Goal: Task Accomplishment & Management: Complete application form

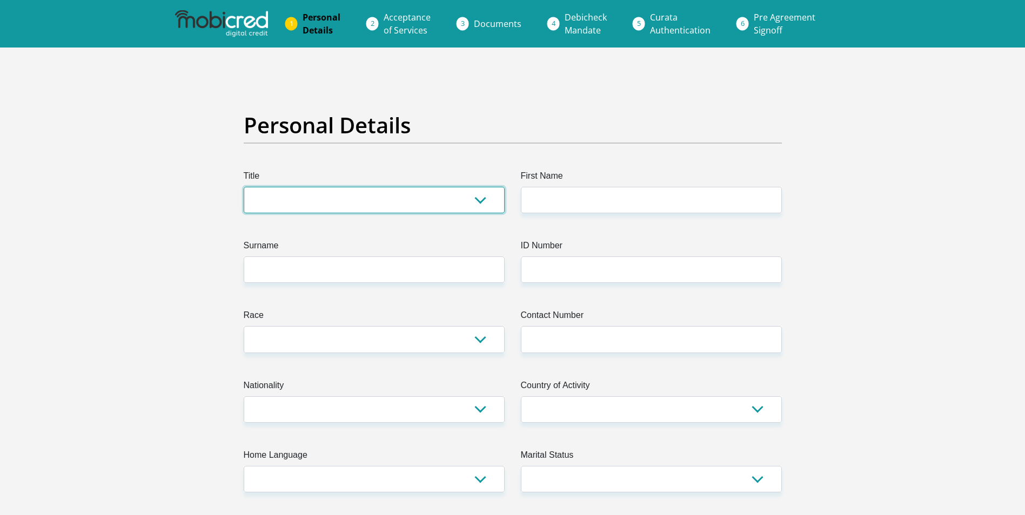
click at [308, 201] on select "Mr Ms Mrs Dr Other" at bounding box center [374, 200] width 261 height 26
select select "Mr"
click at [244, 187] on select "Mr Ms Mrs Dr Other" at bounding box center [374, 200] width 261 height 26
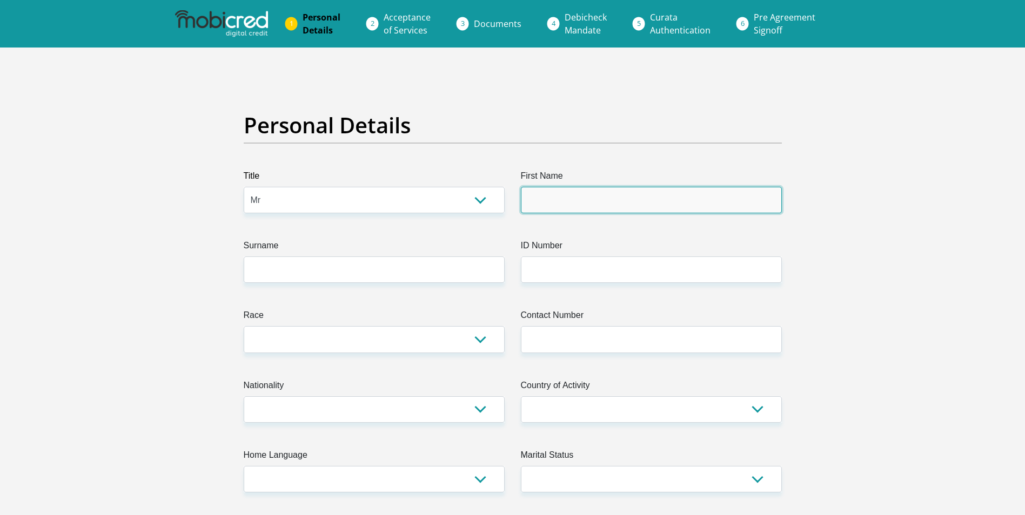
drag, startPoint x: 540, startPoint y: 204, endPoint x: 556, endPoint y: 204, distance: 15.7
click at [540, 204] on input "First Name" at bounding box center [651, 200] width 261 height 26
type input "Paulo"
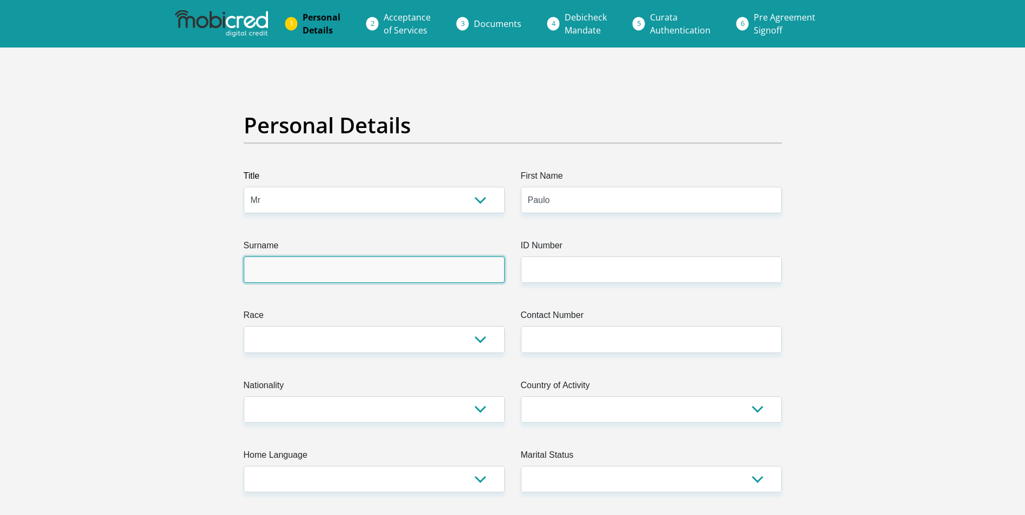
type input "Fernandes"
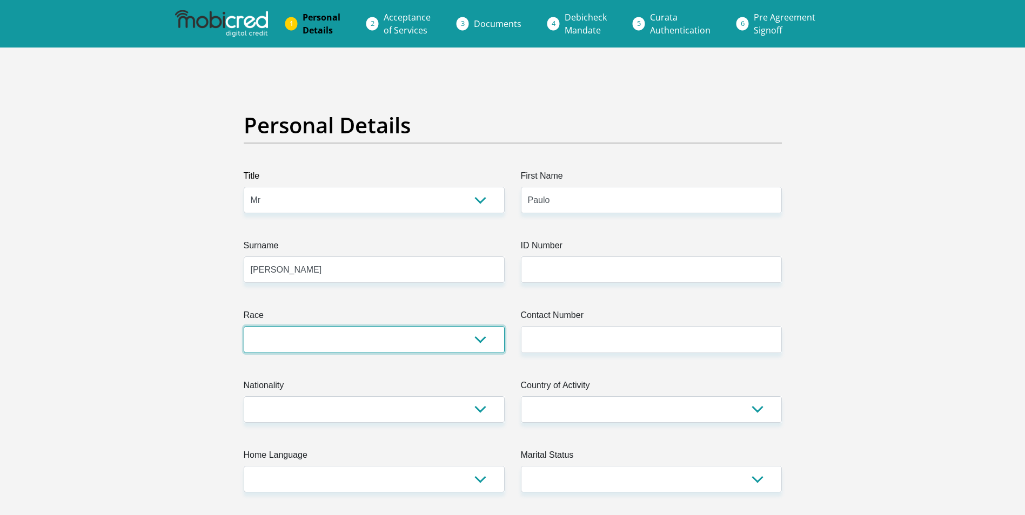
select select "4"
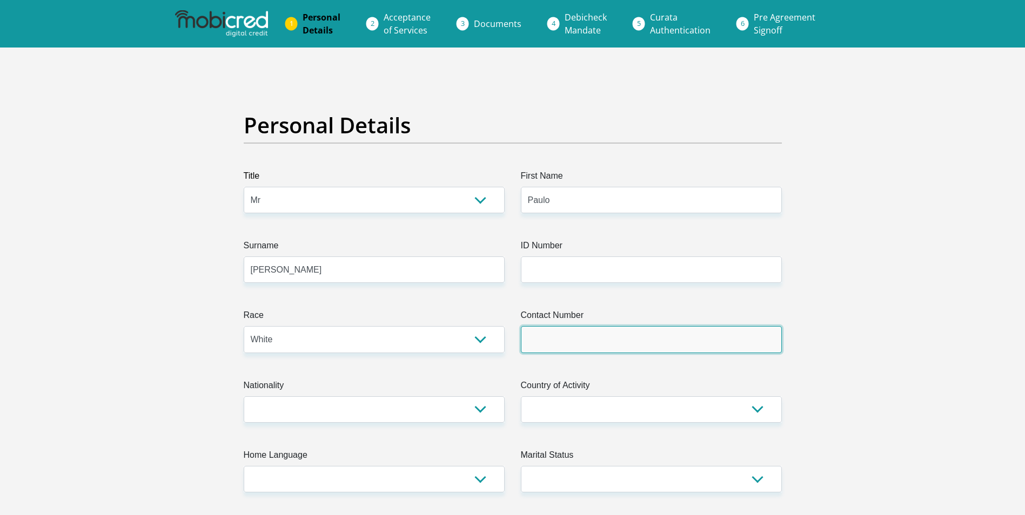
type input "0688890491"
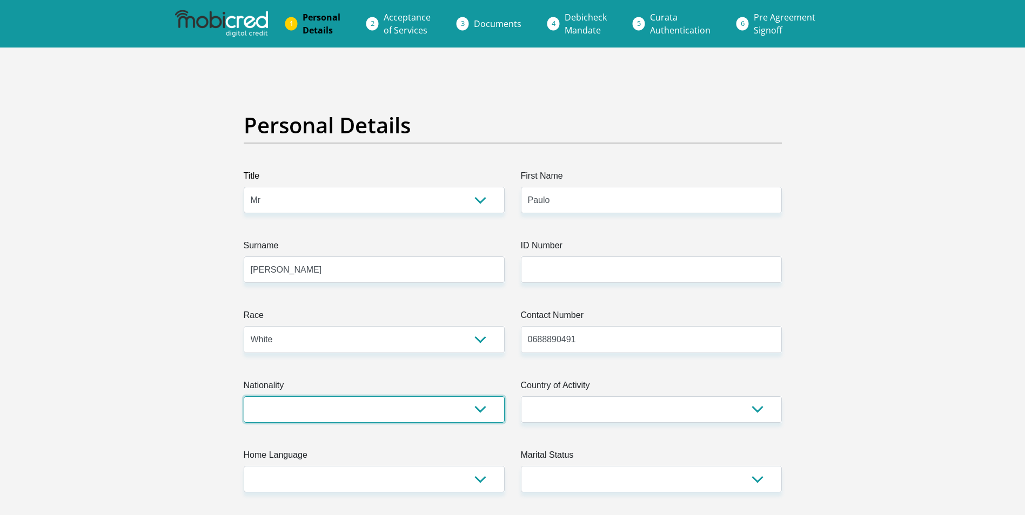
select select "ZAF"
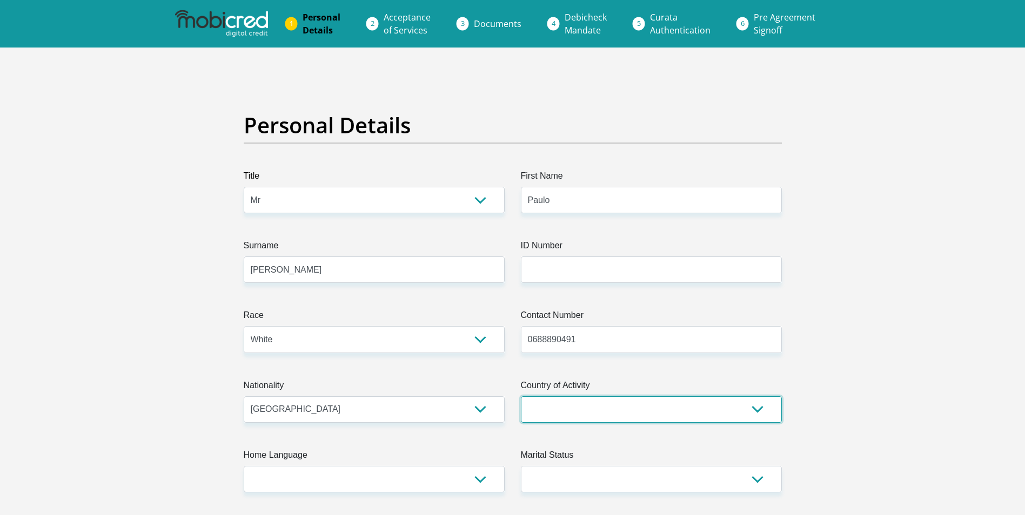
select select "ZAF"
type input "65 Galena Avenue"
type input "Helderkruin"
type input "1724"
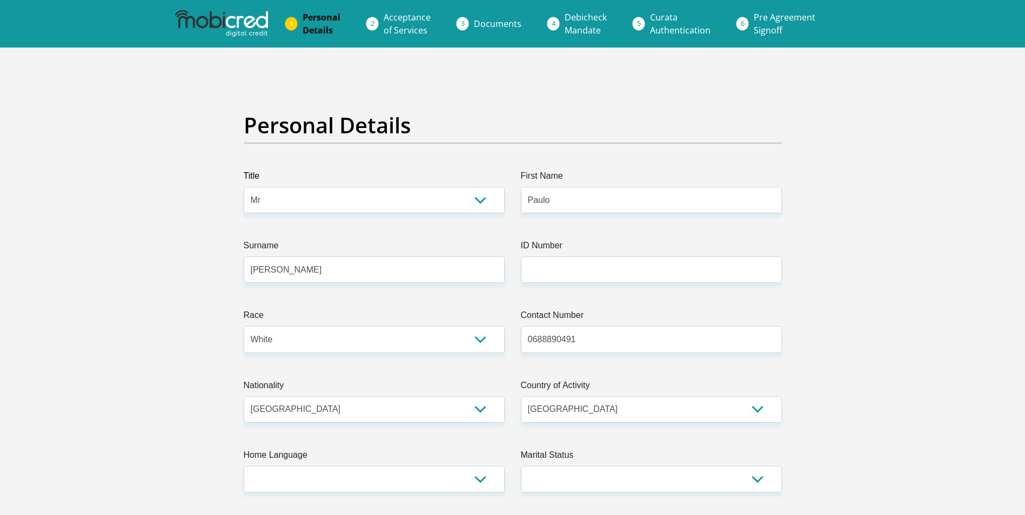
select select "Gauteng"
type input "paulo1970@icloud.com"
type input "BMWgsa1200"
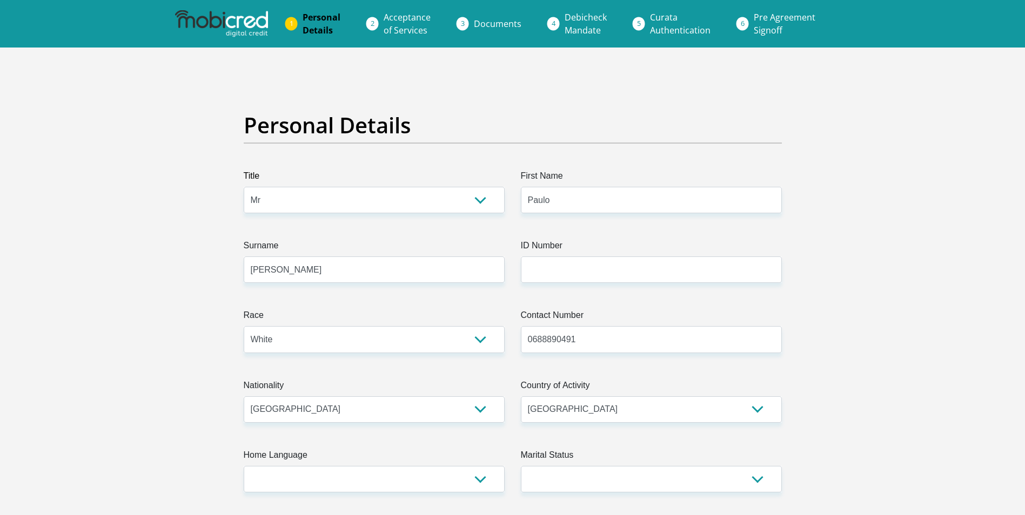
type input "80000"
type input "56300"
type input "4000"
type input "10000"
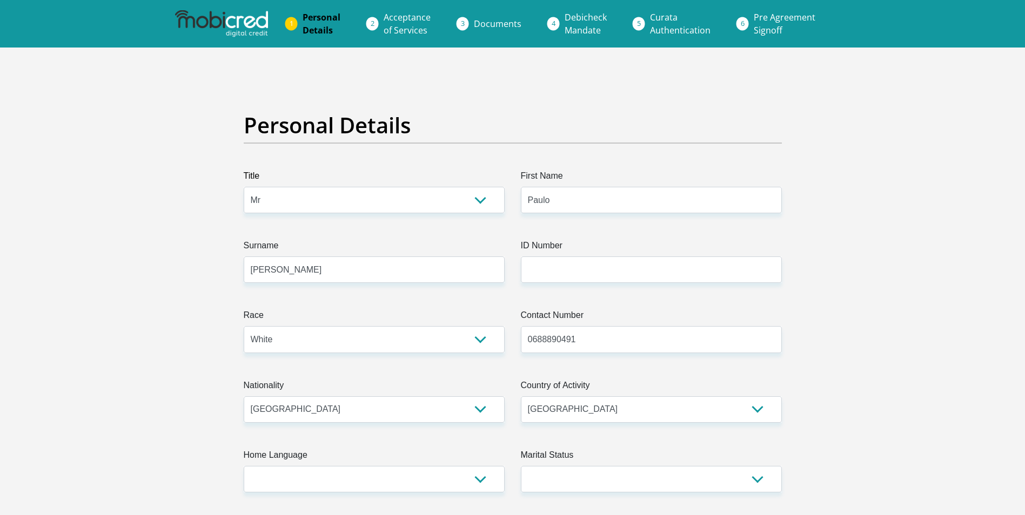
type input "iOCO"
type input "0116078100"
type input "Mandy"
type input "Fernandes"
type input "1301830739"
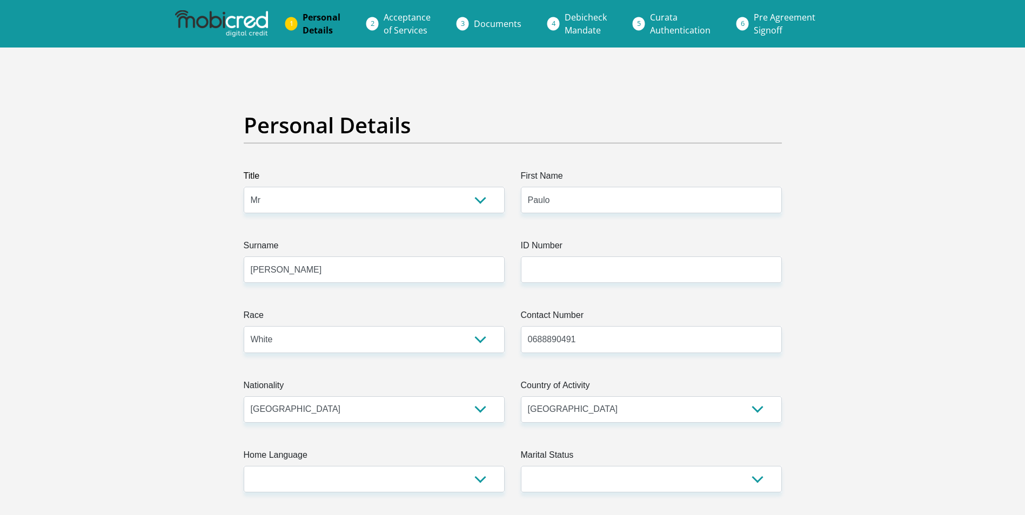
type input "198765"
type input "NEDBANK"
type input "NEDBANK SOUTH AFRICA"
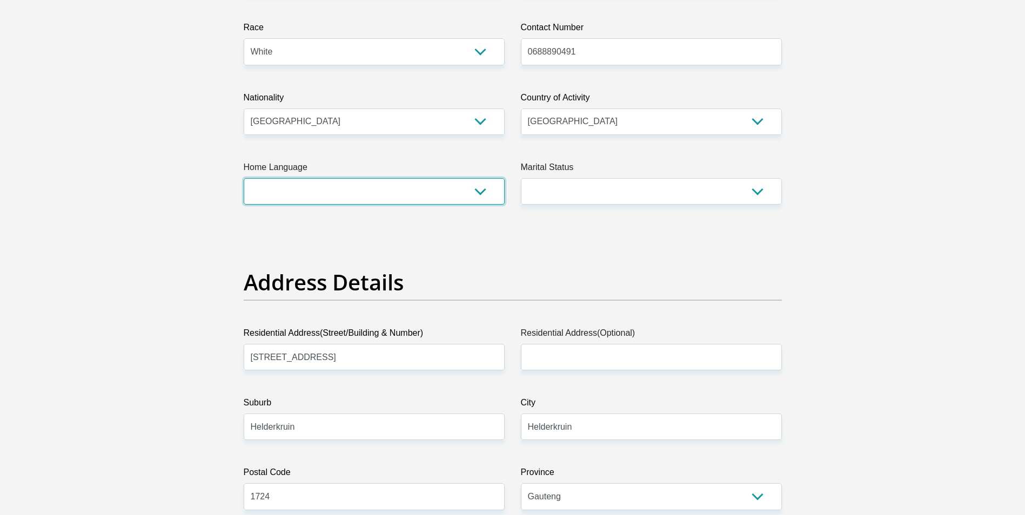
click at [477, 189] on select "Afrikaans English Sepedi South Ndebele Southern Sotho Swati Tsonga Tswana Venda…" at bounding box center [374, 191] width 261 height 26
select select "eng"
click at [244, 178] on select "Afrikaans English Sepedi South Ndebele Southern Sotho Swati Tsonga Tswana Venda…" at bounding box center [374, 191] width 261 height 26
click at [757, 192] on select "Married ANC Single Divorced Widowed Married COP or Customary Law" at bounding box center [651, 191] width 261 height 26
select select "1"
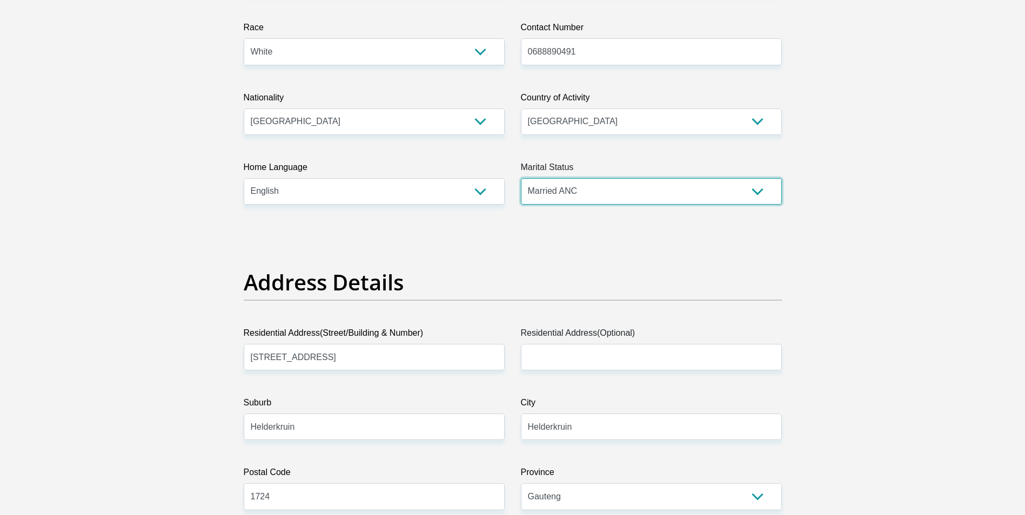
click at [521, 178] on select "Married ANC Single Divorced Widowed Married COP or Customary Law" at bounding box center [651, 191] width 261 height 26
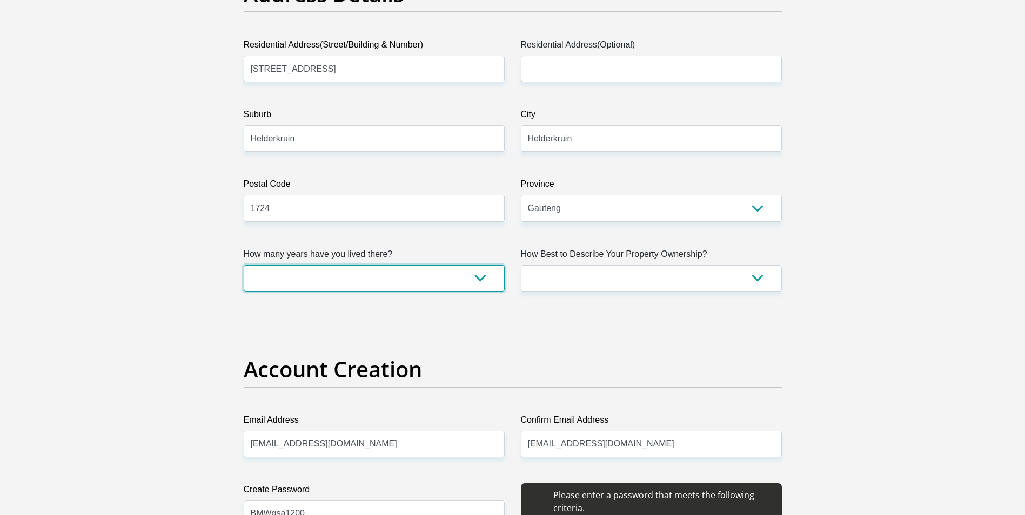
click at [482, 278] on select "less than 1 year 1-3 years 3-5 years 5+ years" at bounding box center [374, 278] width 261 height 26
select select "5"
click at [244, 265] on select "less than 1 year 1-3 years 3-5 years 5+ years" at bounding box center [374, 278] width 261 height 26
click at [757, 277] on select "Owned Rented Family Owned Company Dwelling" at bounding box center [651, 278] width 261 height 26
select select "Owned"
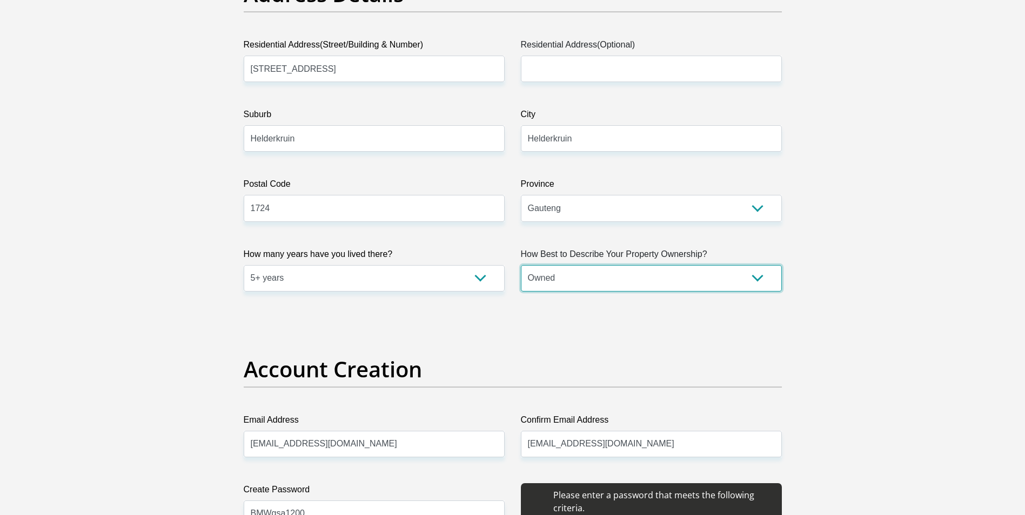
click at [521, 265] on select "Owned Rented Family Owned Company Dwelling" at bounding box center [651, 278] width 261 height 26
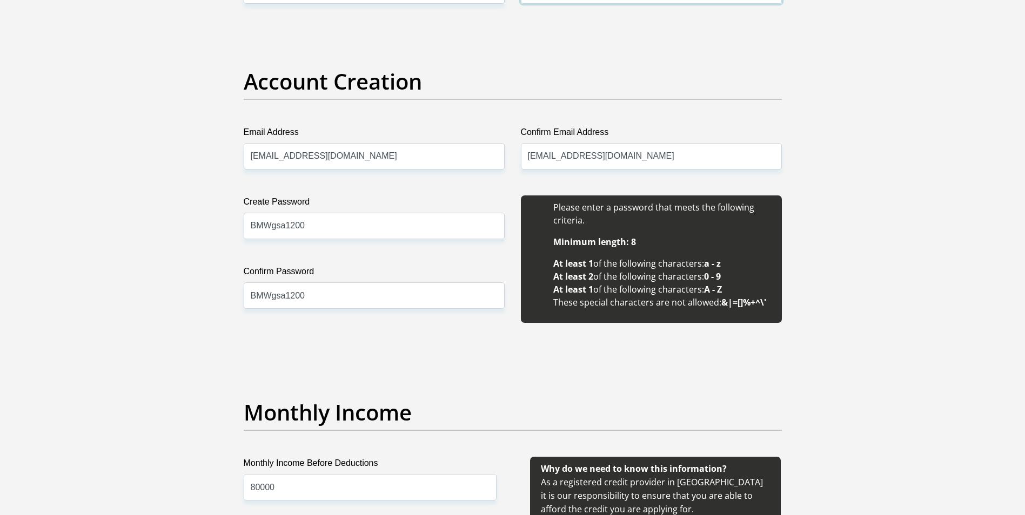
scroll to position [1152, 0]
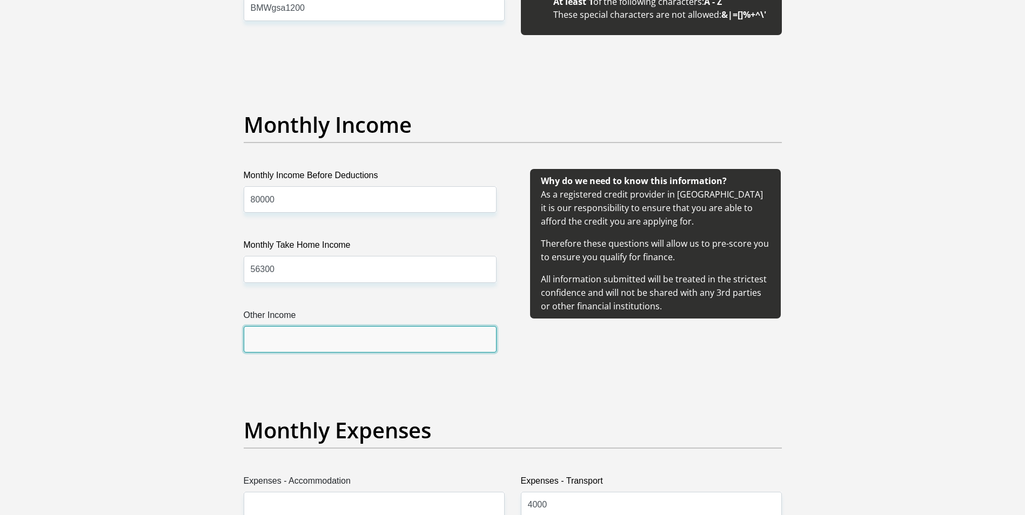
click at [279, 345] on input "Other Income" at bounding box center [370, 339] width 253 height 26
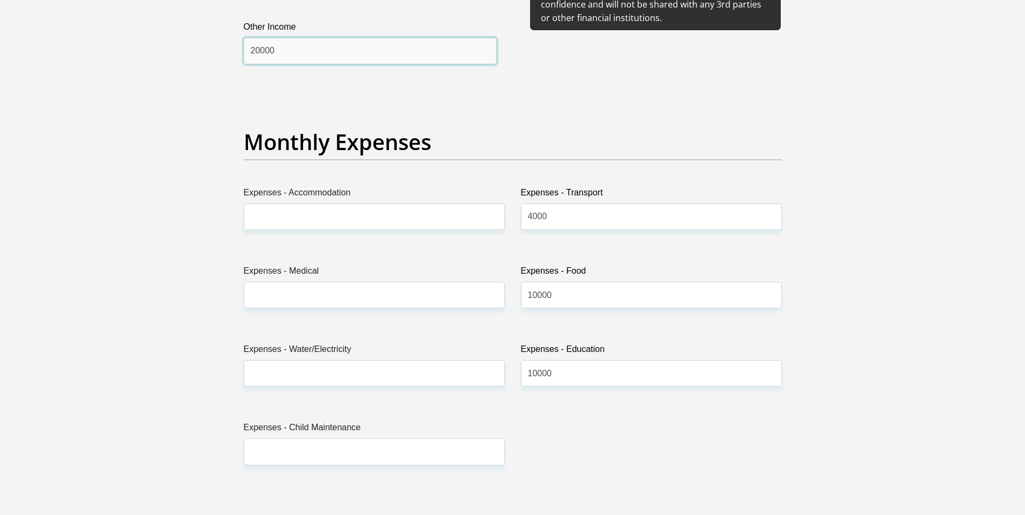
type input "20000"
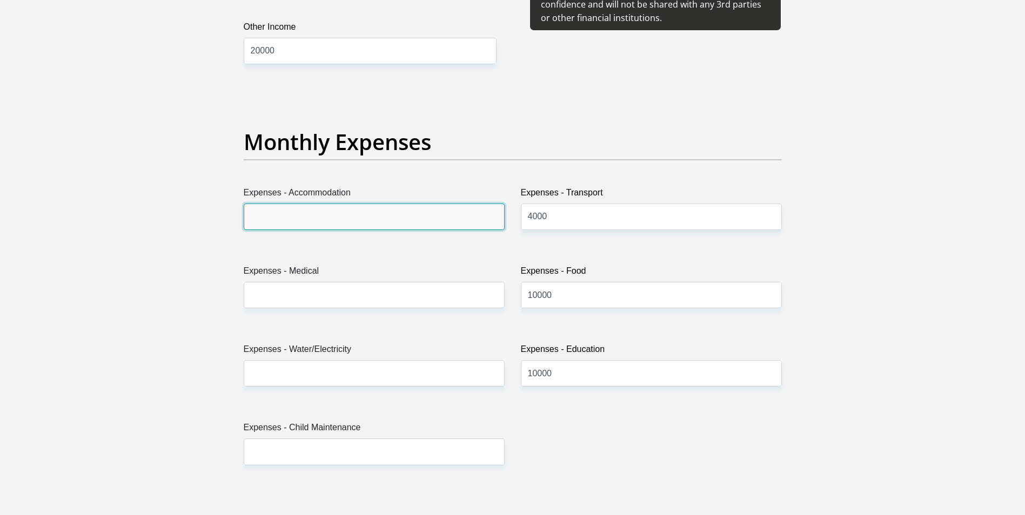
click at [300, 217] on input "Expenses - Accommodation" at bounding box center [374, 217] width 261 height 26
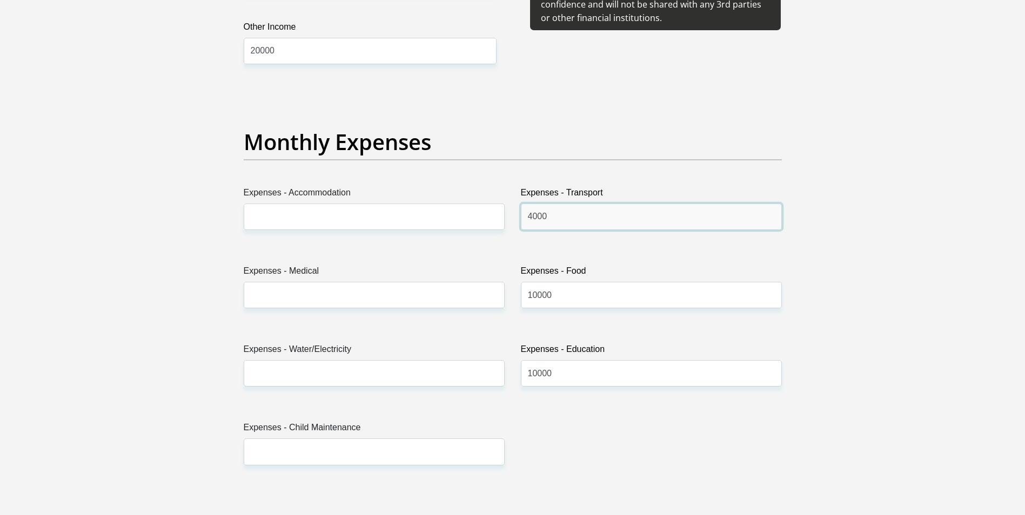
click at [597, 221] on input "4000" at bounding box center [651, 217] width 261 height 26
click at [592, 301] on input "10000" at bounding box center [651, 295] width 261 height 26
click at [320, 298] on input "Expenses - Medical" at bounding box center [374, 295] width 261 height 26
click at [612, 380] on input "10000" at bounding box center [651, 373] width 261 height 26
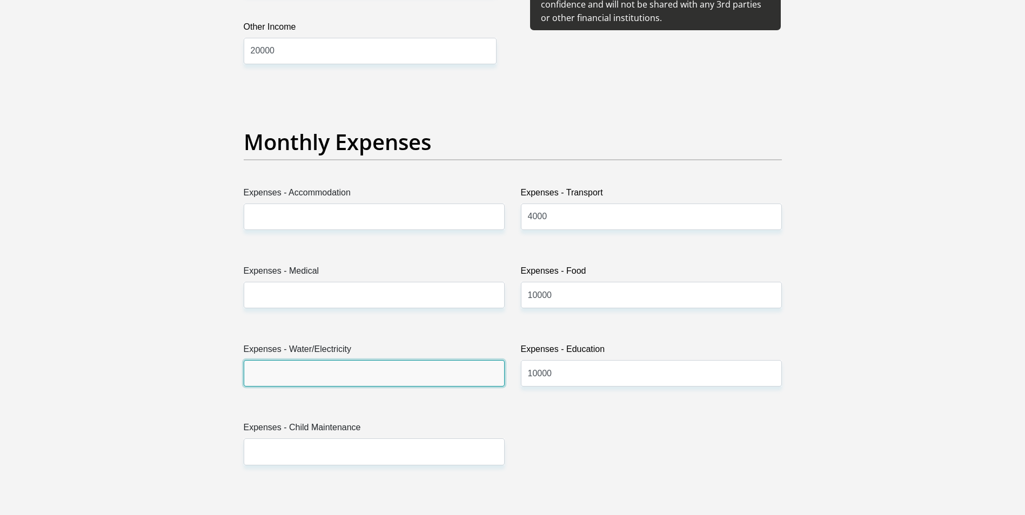
click at [311, 373] on input "Expenses - Water/Electricity" at bounding box center [374, 373] width 261 height 26
type input "6000"
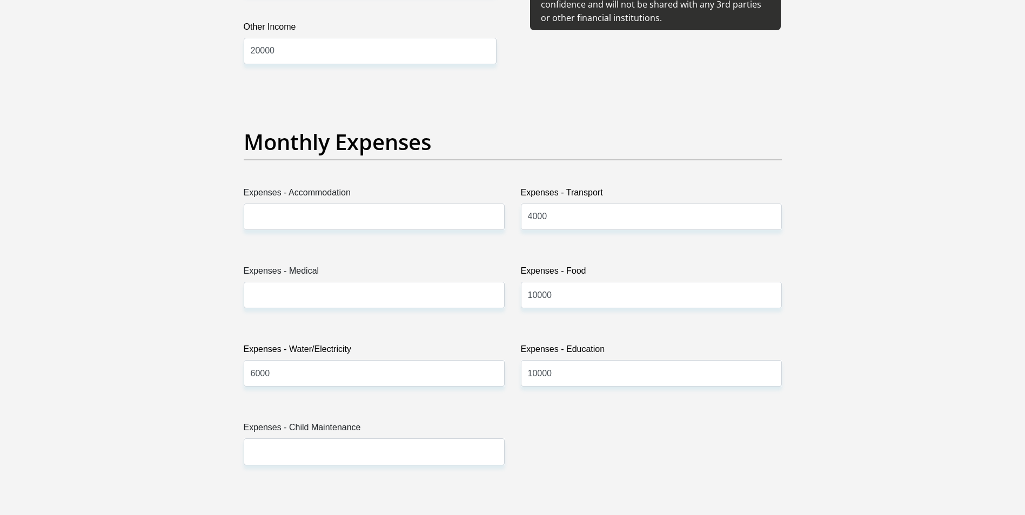
click at [595, 465] on div "Title Mr Ms Mrs Dr Other First Name Paulo Surname Fernandes ID Number Please in…" at bounding box center [513, 486] width 554 height 3515
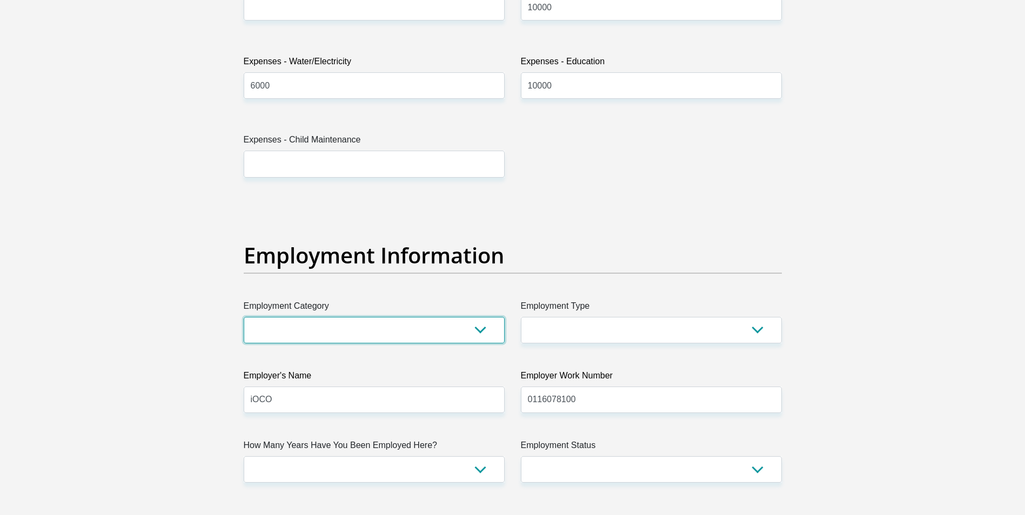
click at [476, 327] on select "AGRICULTURE ALCOHOL & TOBACCO CONSTRUCTION MATERIALS METALLURGY EQUIPMENT FOR R…" at bounding box center [374, 330] width 261 height 26
select select "75"
click at [244, 317] on select "AGRICULTURE ALCOHOL & TOBACCO CONSTRUCTION MATERIALS METALLURGY EQUIPMENT FOR R…" at bounding box center [374, 330] width 261 height 26
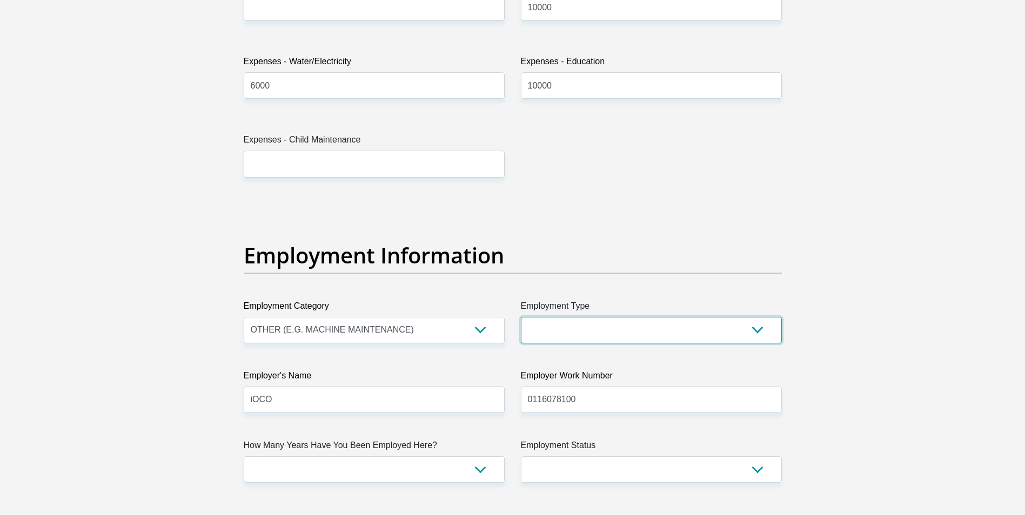
click at [757, 329] on select "College/Lecturer Craft Seller Creative Driver Executive Farmer Forces - Non Com…" at bounding box center [651, 330] width 261 height 26
select select "Executive"
click at [521, 317] on select "College/Lecturer Craft Seller Creative Driver Executive Farmer Forces - Non Com…" at bounding box center [651, 330] width 261 height 26
click at [478, 468] on select "less than 1 year 1-3 years 3-5 years 5+ years" at bounding box center [374, 469] width 261 height 26
select select "24"
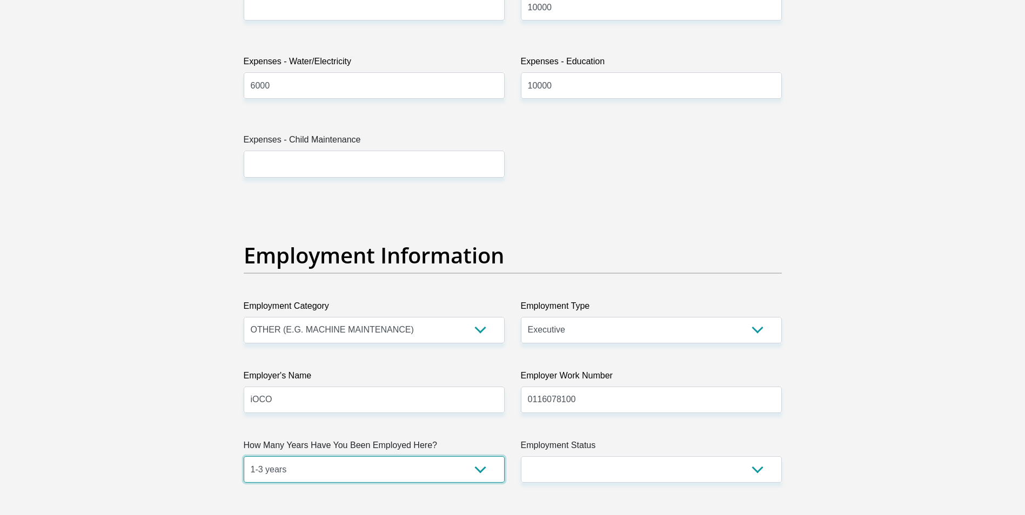
click at [244, 456] on select "less than 1 year 1-3 years 3-5 years 5+ years" at bounding box center [374, 469] width 261 height 26
click at [756, 467] on select "Permanent/Full-time Part-time/Casual Contract Worker Self-Employed Housewife Re…" at bounding box center [651, 469] width 261 height 26
select select "1"
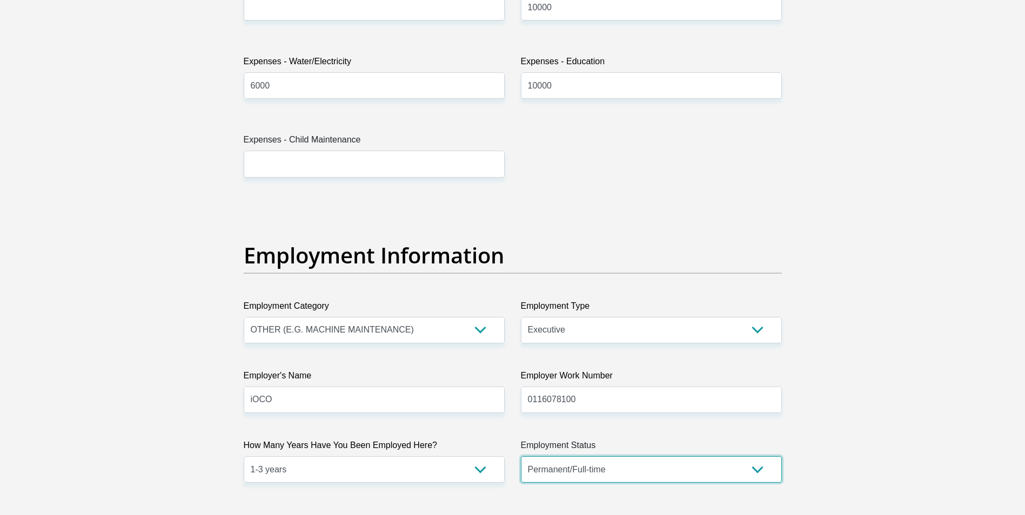
click at [521, 456] on select "Permanent/Full-time Part-time/Casual Contract Worker Self-Employed Housewife Re…" at bounding box center [651, 469] width 261 height 26
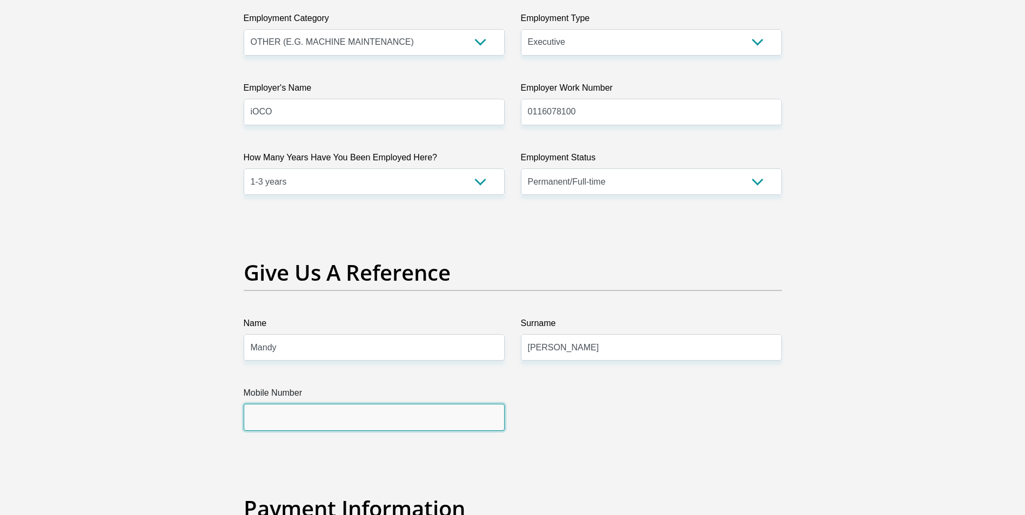
click at [283, 419] on input "Mobile Number" at bounding box center [374, 417] width 261 height 26
type input "0836436248"
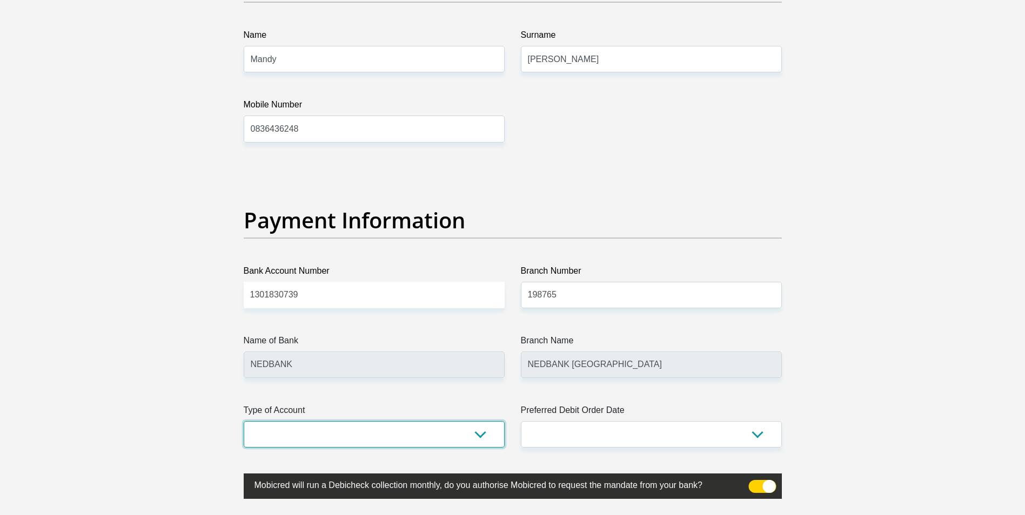
click at [475, 437] on select "Cheque Savings" at bounding box center [374, 434] width 261 height 26
select select "CUR"
click at [244, 421] on select "Cheque Savings" at bounding box center [374, 434] width 261 height 26
click at [756, 438] on select "1st 2nd 3rd 4th 5th 7th 18th 19th 20th 21st 22nd 23rd 24th 25th 26th 27th 28th …" at bounding box center [651, 434] width 261 height 26
select select "29"
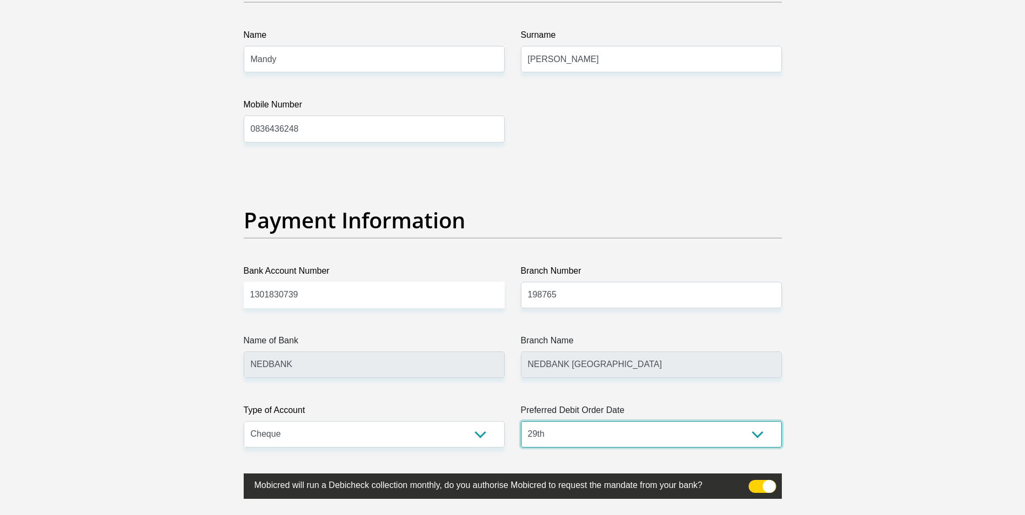
click at [521, 421] on select "1st 2nd 3rd 4th 5th 7th 18th 19th 20th 21st 22nd 23rd 24th 25th 26th 27th 28th …" at bounding box center [651, 434] width 261 height 26
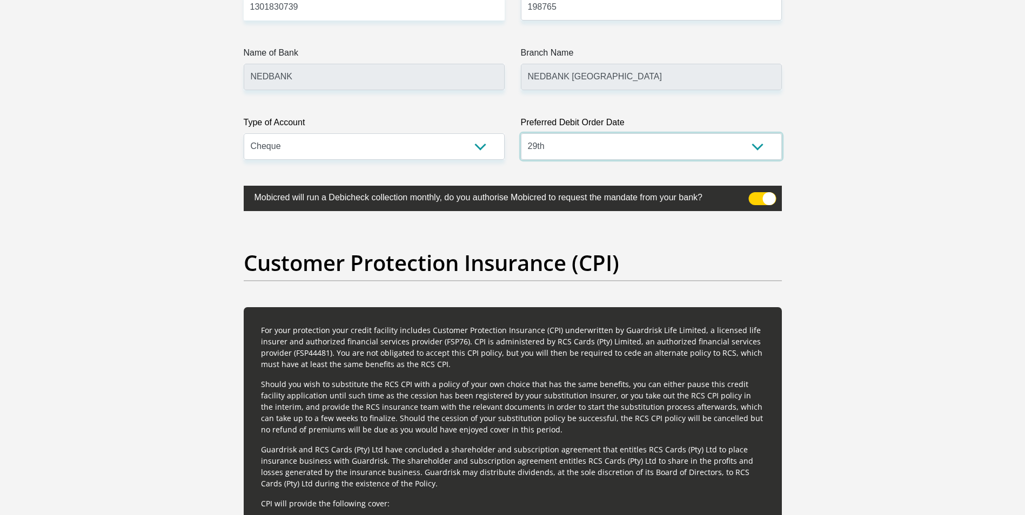
scroll to position [2881, 0]
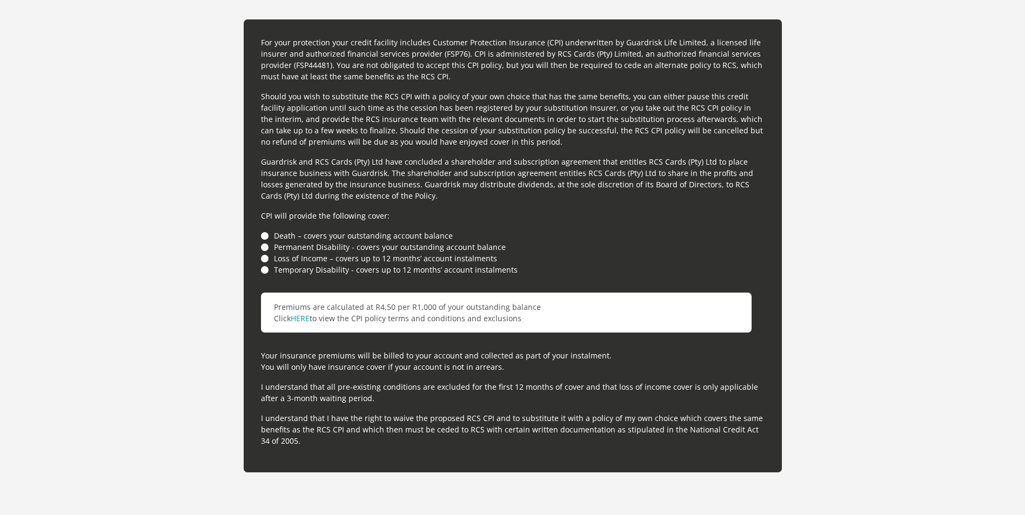
click at [263, 258] on li "Loss of Income – covers up to 12 months’ account instalments" at bounding box center [512, 258] width 503 height 11
click at [261, 257] on li "Loss of Income – covers up to 12 months’ account instalments" at bounding box center [512, 258] width 503 height 11
click at [265, 258] on li "Loss of Income – covers up to 12 months’ account instalments" at bounding box center [512, 258] width 503 height 11
click at [263, 235] on li "Death – covers your outstanding account balance" at bounding box center [512, 235] width 503 height 11
drag, startPoint x: 263, startPoint y: 248, endPoint x: 264, endPoint y: 263, distance: 14.1
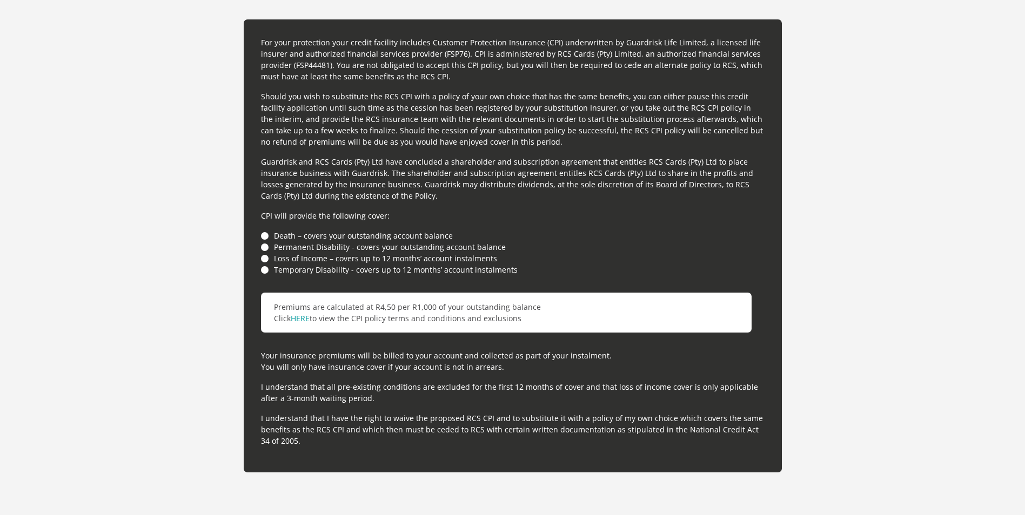
click at [263, 250] on li "Permanent Disability - covers your outstanding account balance" at bounding box center [512, 246] width 503 height 11
click at [264, 263] on li "Loss of Income – covers up to 12 months’ account instalments" at bounding box center [512, 258] width 503 height 11
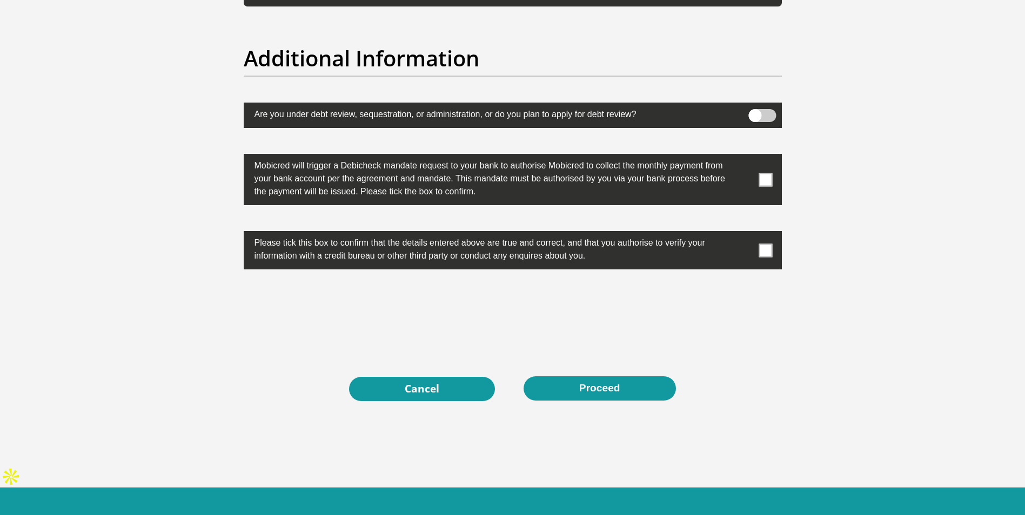
scroll to position [3360, 0]
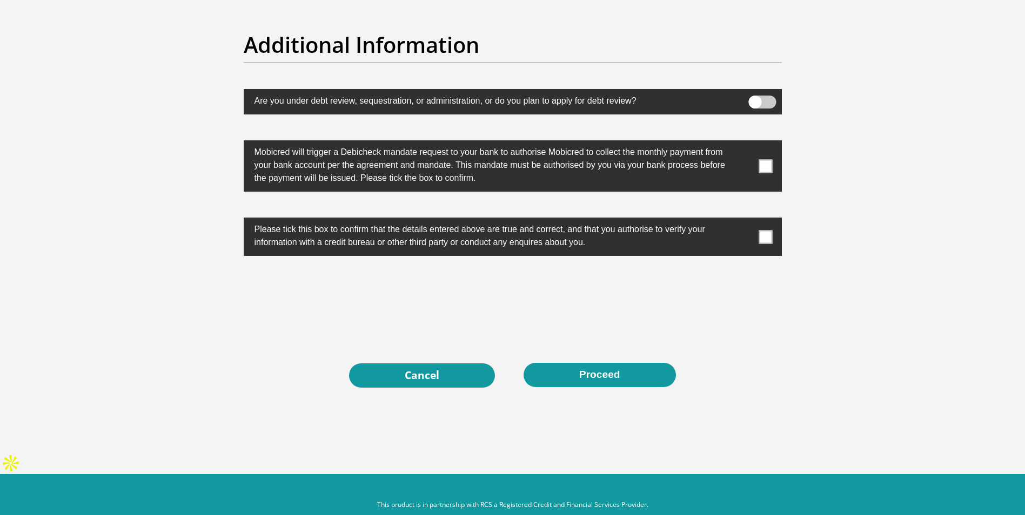
click at [765, 166] on span at bounding box center [765, 166] width 14 height 14
click at [744, 143] on input "checkbox" at bounding box center [744, 143] width 0 height 0
click at [767, 236] on span at bounding box center [765, 237] width 14 height 14
click at [744, 220] on input "checkbox" at bounding box center [744, 220] width 0 height 0
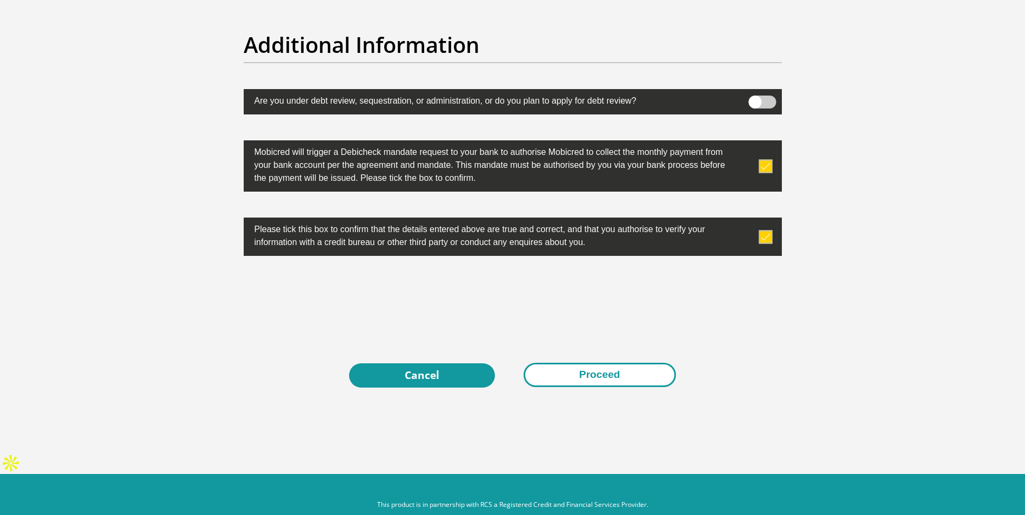
click at [591, 371] on button "Proceed" at bounding box center [599, 375] width 152 height 24
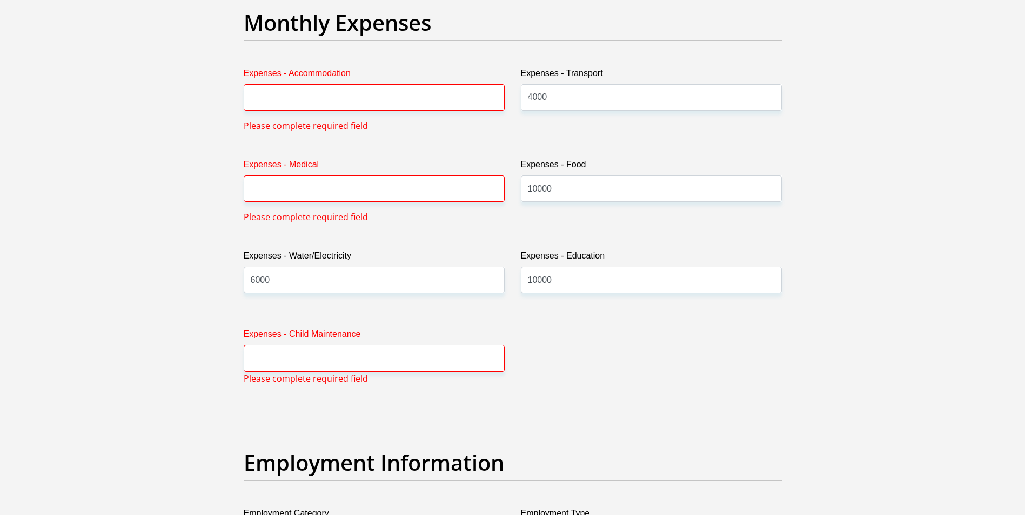
scroll to position [1530, 0]
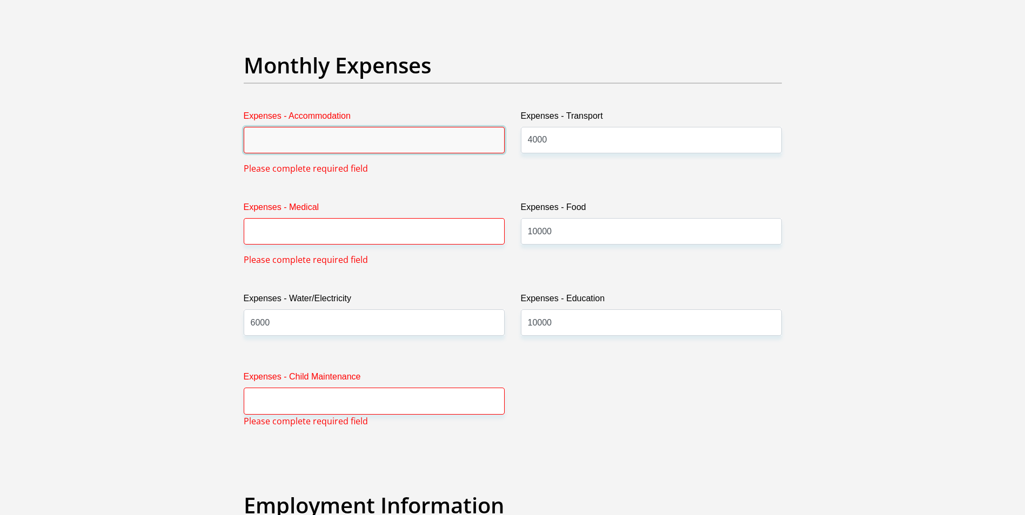
click at [290, 138] on input "Expenses - Accommodation" at bounding box center [374, 140] width 261 height 26
click at [448, 142] on input "Expenses - Accommodation" at bounding box center [374, 140] width 261 height 26
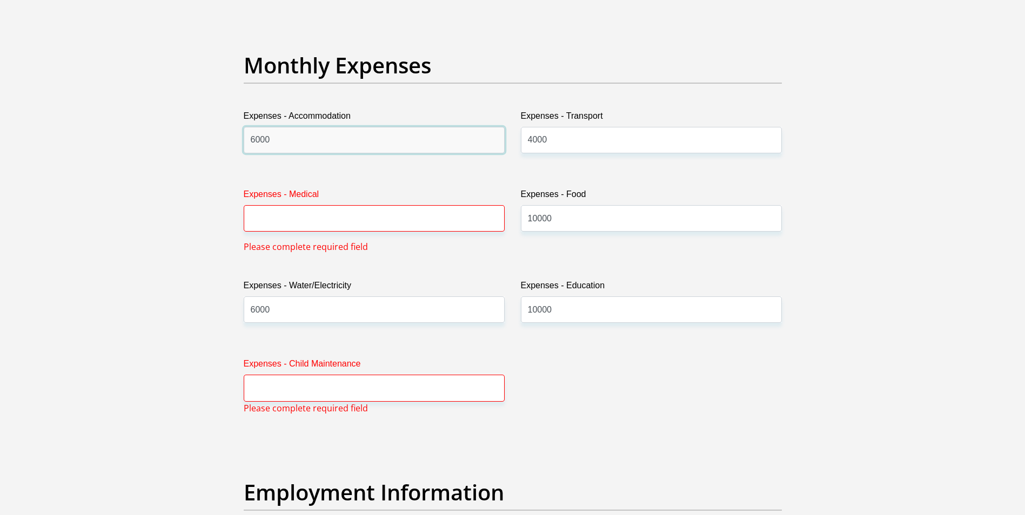
type input "6000"
click at [358, 217] on input "Expenses - Medical" at bounding box center [374, 218] width 261 height 26
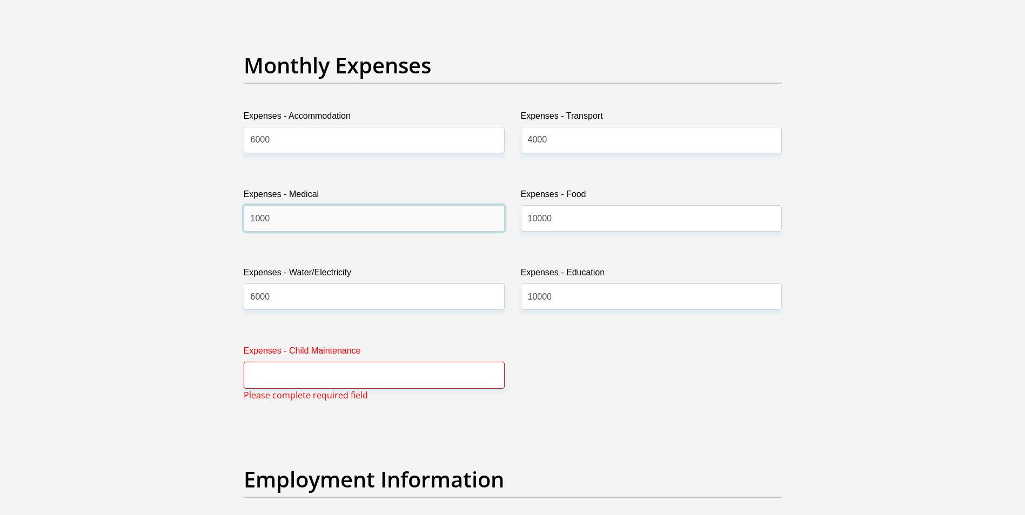
type input "1000"
click at [305, 381] on input "Expenses - Child Maintenance" at bounding box center [374, 375] width 261 height 26
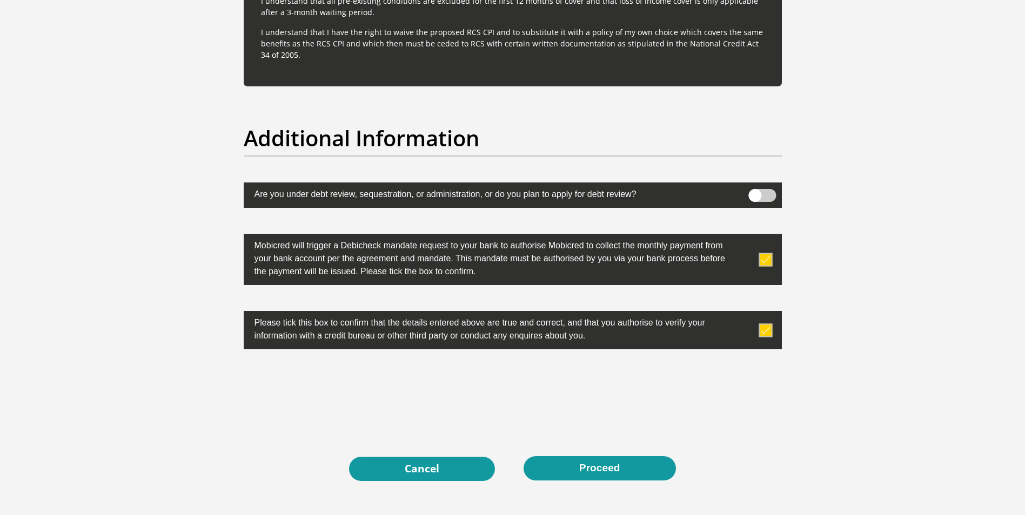
scroll to position [3373, 0]
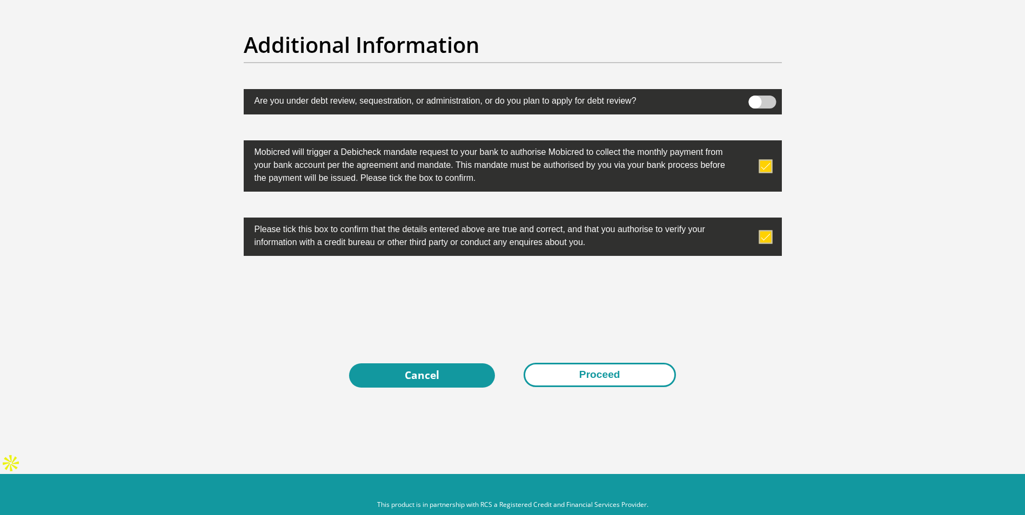
type input "0"
click at [600, 373] on button "Proceed" at bounding box center [599, 375] width 152 height 24
click at [605, 378] on button "Proceed" at bounding box center [599, 375] width 152 height 24
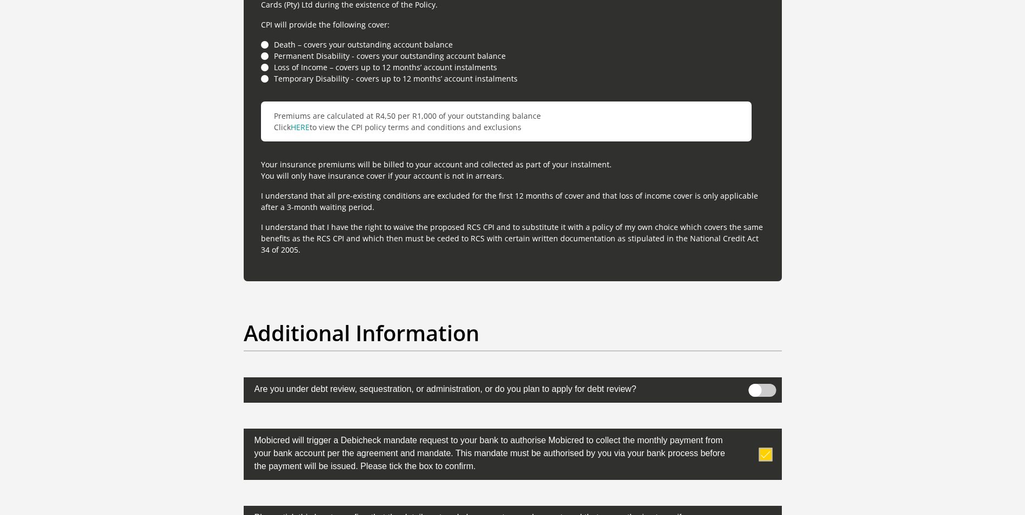
click at [263, 66] on li "Loss of Income – covers up to 12 months’ account instalments" at bounding box center [512, 67] width 503 height 11
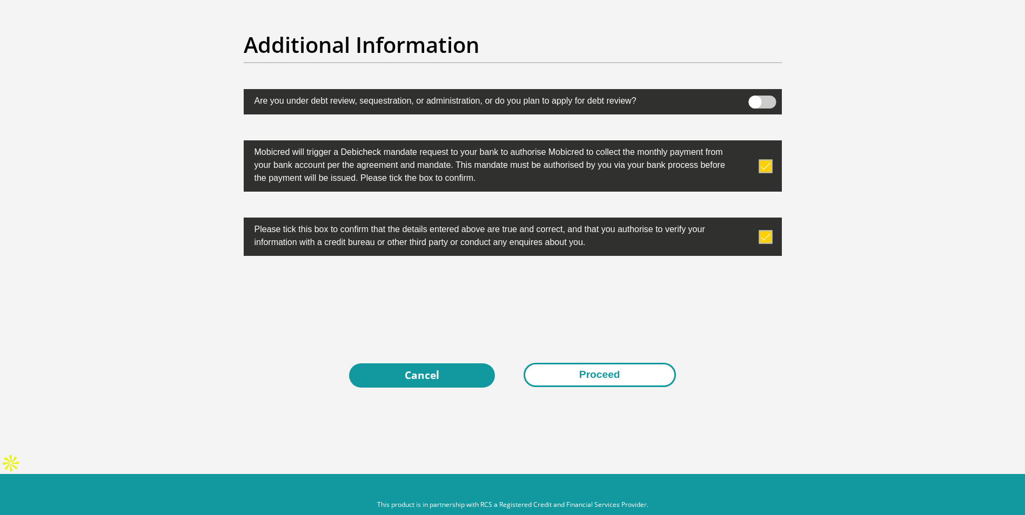
click at [597, 376] on button "Proceed" at bounding box center [599, 375] width 152 height 24
click at [613, 376] on button "Proceed" at bounding box center [599, 375] width 152 height 24
click at [551, 378] on button "Proceed" at bounding box center [599, 375] width 152 height 24
click at [603, 377] on button "Proceed" at bounding box center [599, 375] width 152 height 24
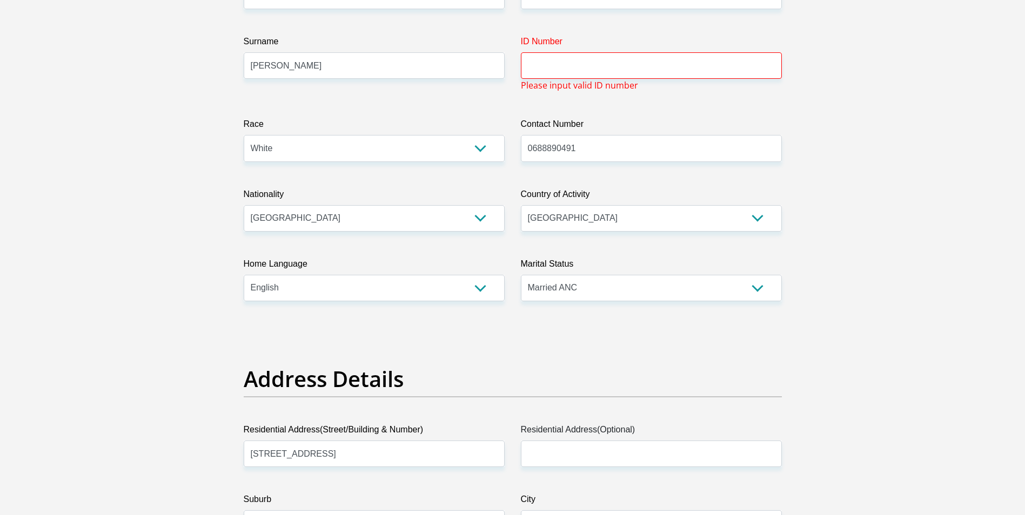
scroll to position [0, 0]
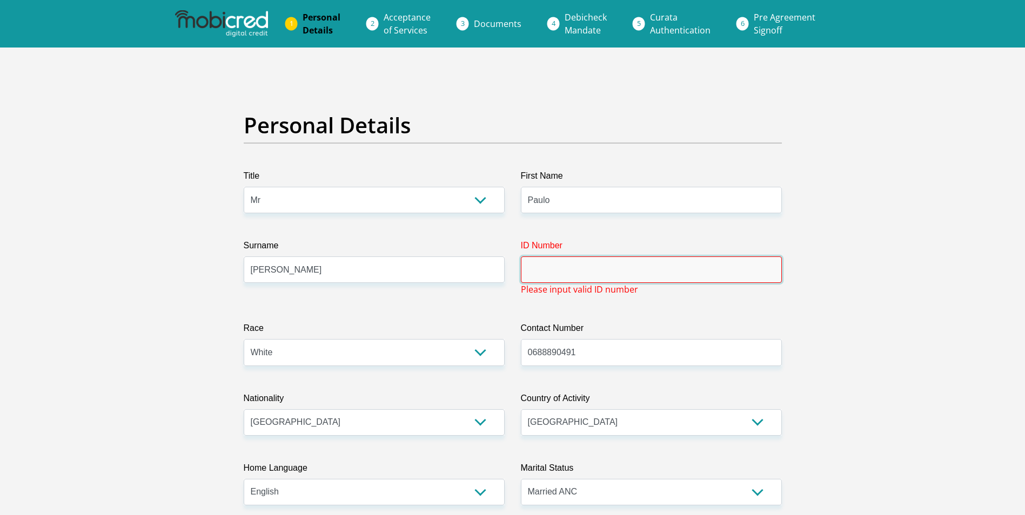
click at [546, 267] on input "ID Number" at bounding box center [651, 270] width 261 height 26
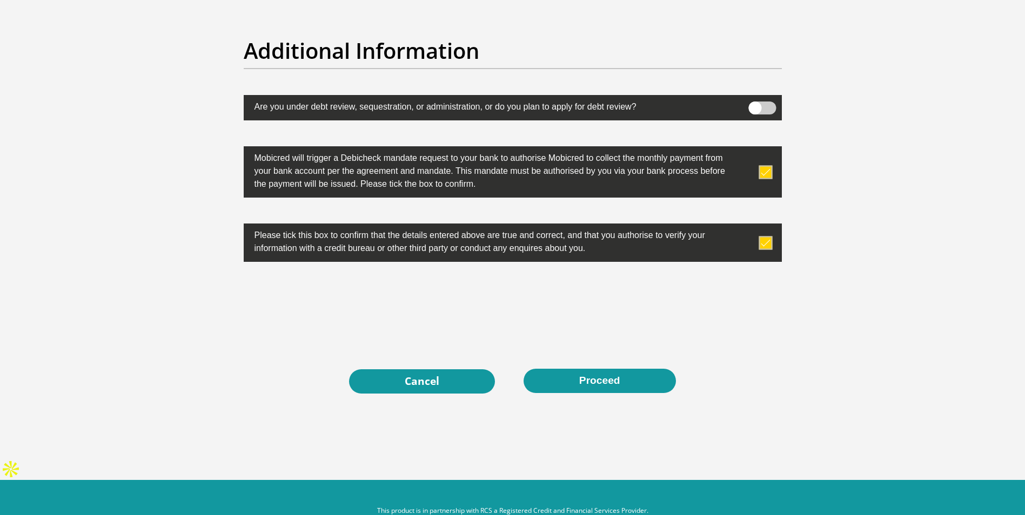
scroll to position [3360, 0]
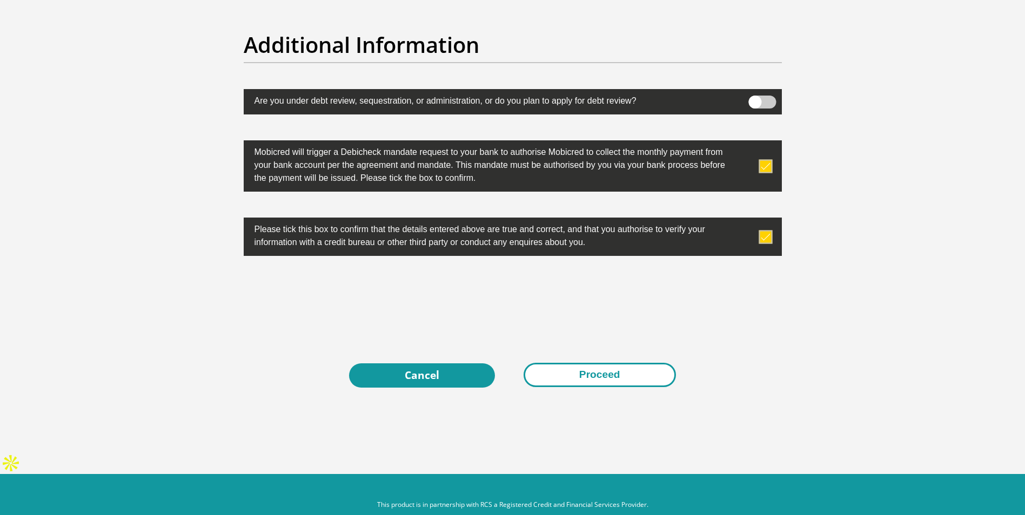
type input "7012055182081"
click at [607, 376] on button "Proceed" at bounding box center [599, 375] width 152 height 24
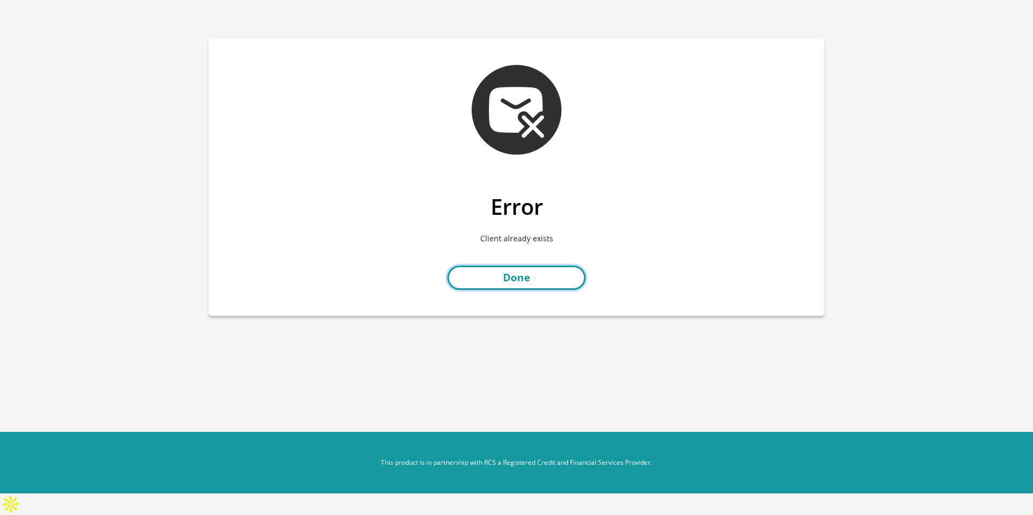
click at [527, 284] on link "Done" at bounding box center [516, 278] width 138 height 24
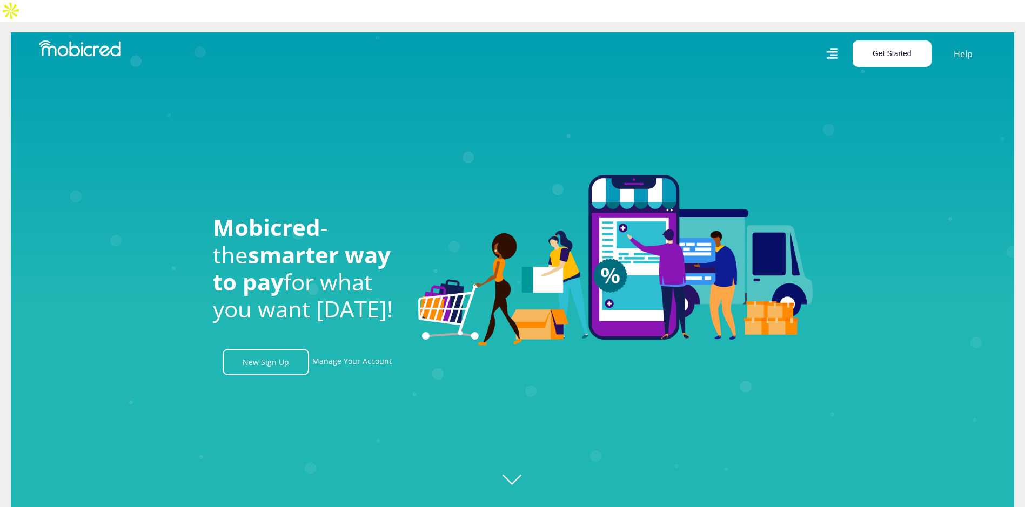
scroll to position [0, 1385]
click at [358, 349] on link "Manage Your Account" at bounding box center [351, 362] width 79 height 26
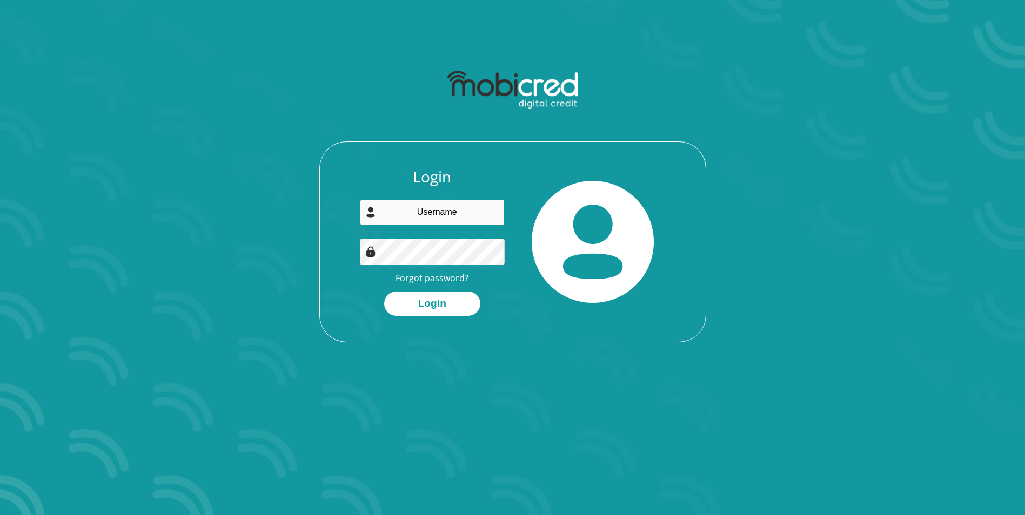
click at [446, 216] on input "email" at bounding box center [432, 212] width 145 height 26
type input "paulo1970@icloud.com"
click at [432, 304] on button "Login" at bounding box center [432, 304] width 96 height 24
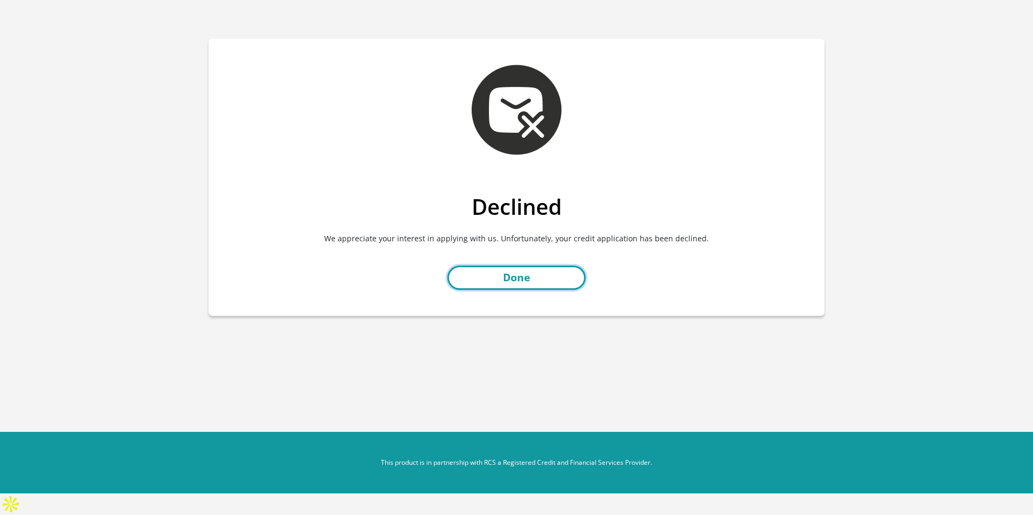
click at [530, 276] on link "Done" at bounding box center [516, 278] width 138 height 24
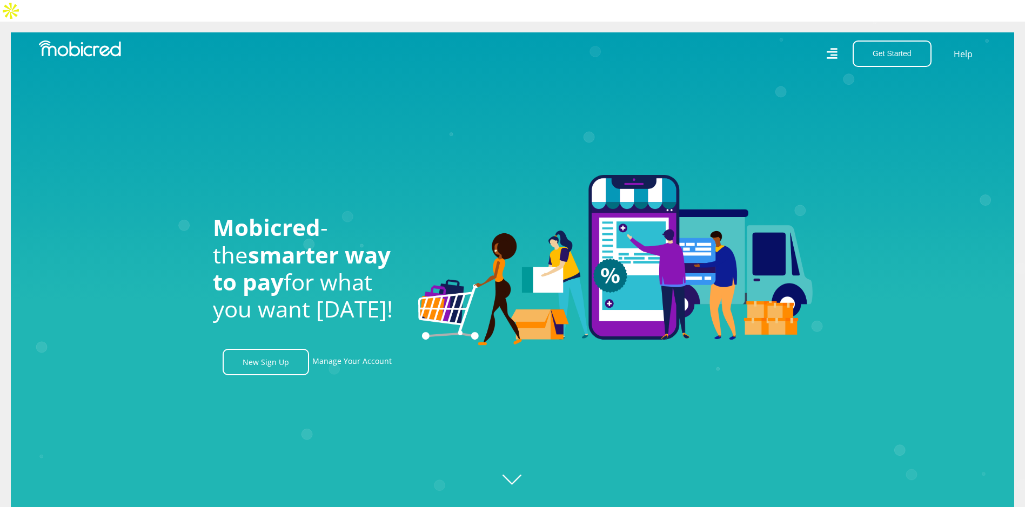
scroll to position [0, 1232]
